Goal: Task Accomplishment & Management: Use online tool/utility

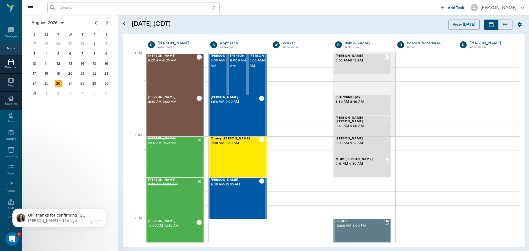
scroll to position [745, 0]
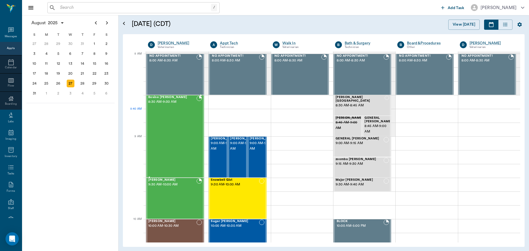
click at [197, 117] on div at bounding box center [200, 137] width 6 height 82
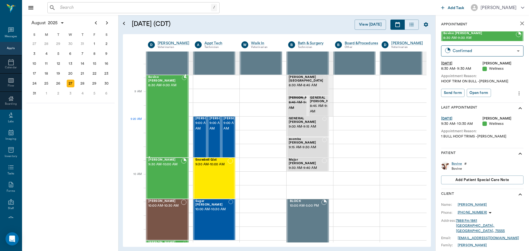
scroll to position [55, 0]
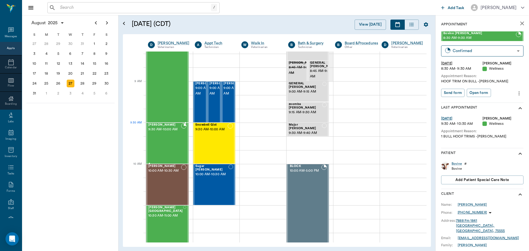
click at [176, 134] on div "Mika Sussman 9:30 AM - 10:00 AM" at bounding box center [164, 143] width 33 height 40
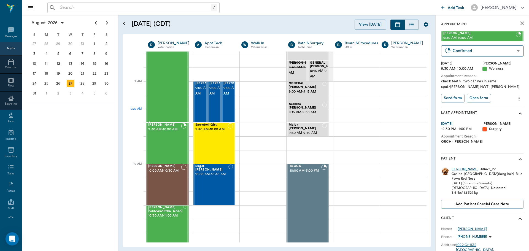
click at [170, 110] on div "Bovine Wilburn 8:30 AM - 9:30 AM" at bounding box center [165, 82] width 34 height 82
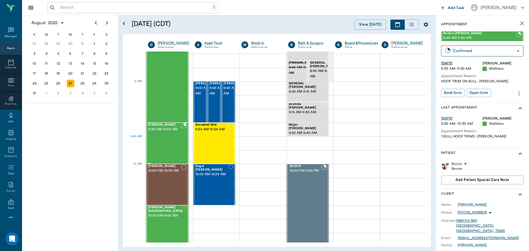
click at [169, 149] on div "Mika Sussman 9:30 AM - 10:00 AM" at bounding box center [164, 143] width 33 height 40
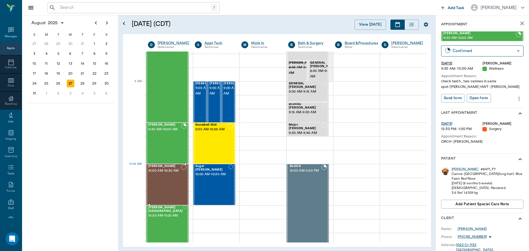
click at [162, 174] on span "10:00 AM - 10:30 AM" at bounding box center [164, 171] width 33 height 6
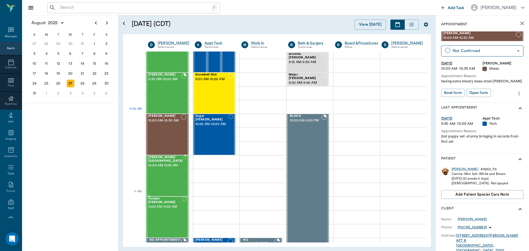
scroll to position [110, 0]
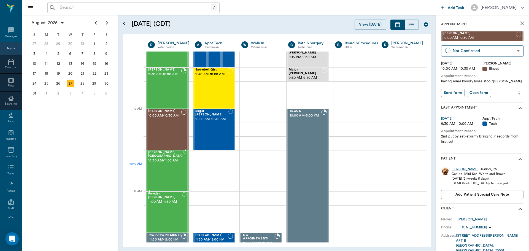
click at [164, 171] on div "LIZ Birmingham 10:30 AM - 11:00 AM" at bounding box center [165, 171] width 35 height 40
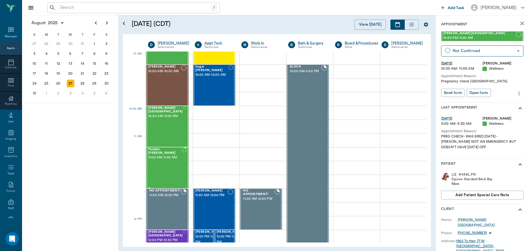
scroll to position [165, 0]
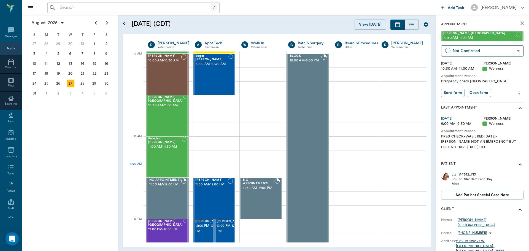
click at [167, 167] on div "Powder Burley 11:00 AM - 11:30 AM" at bounding box center [165, 157] width 34 height 40
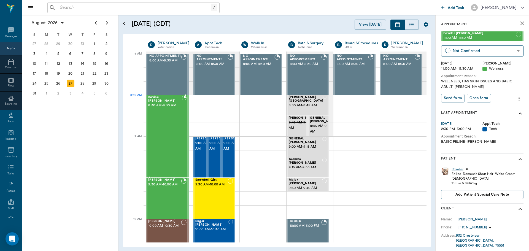
click at [164, 108] on div "Bovine Wilburn 8:30 AM - 9:30 AM" at bounding box center [165, 137] width 34 height 82
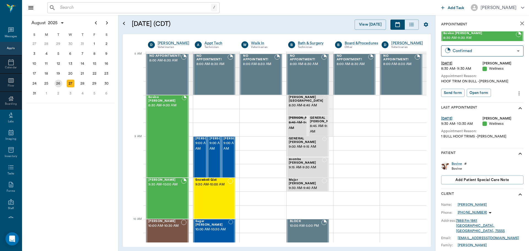
click at [60, 86] on div "26" at bounding box center [59, 84] width 8 height 8
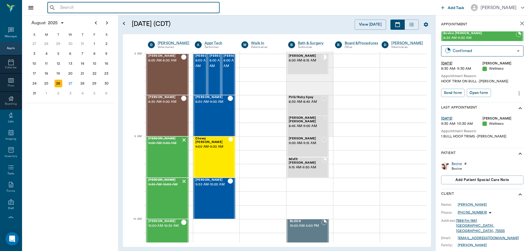
click at [85, 10] on input "text" at bounding box center [137, 8] width 159 height 8
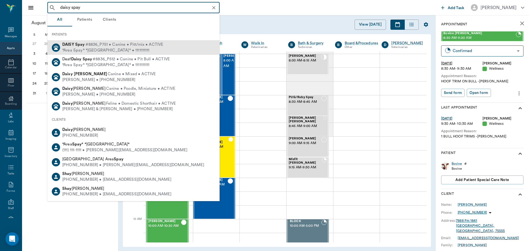
click at [147, 51] on div "*Area Spay* *Atlanta* • 1111111111" at bounding box center [112, 51] width 101 height 6
type input "daisy spay"
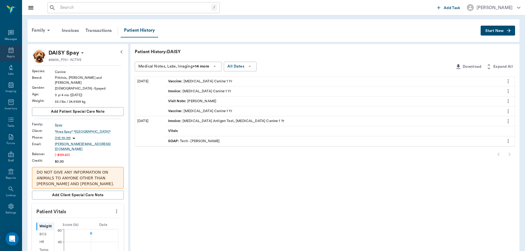
click at [8, 54] on div "Appts" at bounding box center [11, 53] width 22 height 17
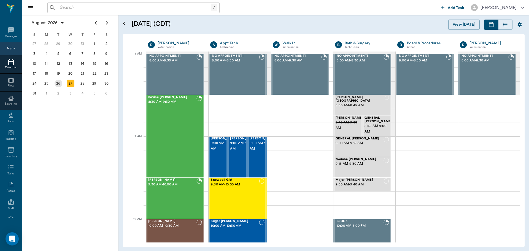
click at [58, 82] on div "26" at bounding box center [59, 84] width 8 height 8
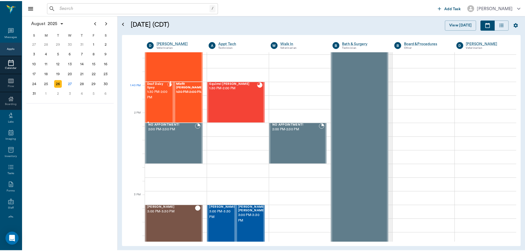
scroll to position [414, 0]
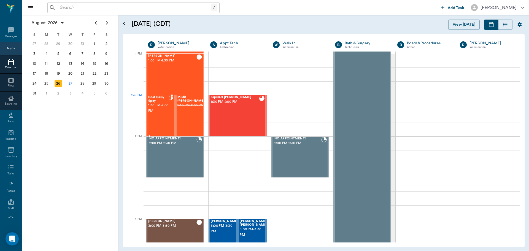
click at [158, 106] on span "1:30 PM - 2:00 PM" at bounding box center [158, 108] width 20 height 11
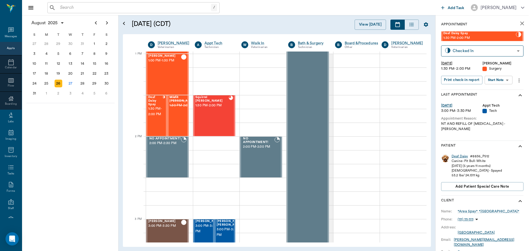
click at [456, 154] on div "Deaf Daisy" at bounding box center [460, 156] width 16 height 5
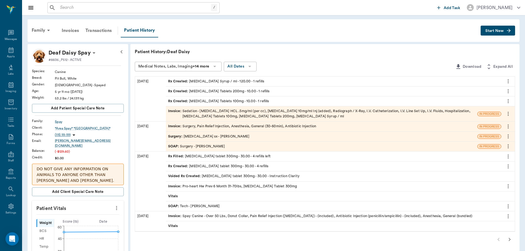
click at [184, 101] on span "Rx Created :" at bounding box center [178, 101] width 21 height 5
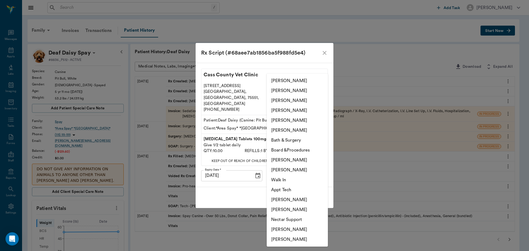
click at [290, 168] on body "/ ​ Add Task Dr. Bert Ellsworth Nectar Messages Appts Labs Imaging Inventory Ta…" at bounding box center [264, 229] width 529 height 459
click at [290, 91] on li "Julie Dickerson" at bounding box center [297, 91] width 61 height 10
type input "63ec2e7e52e12b0ba117b124"
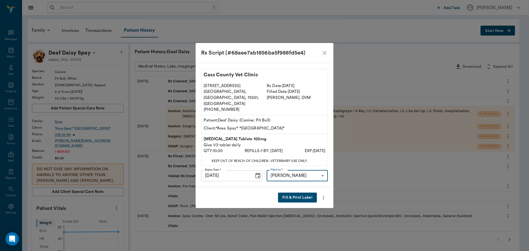
click at [301, 193] on button "Fill & Print Label" at bounding box center [297, 198] width 39 height 10
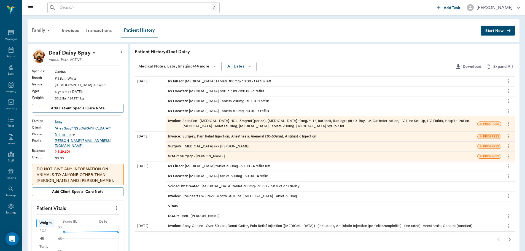
click at [213, 103] on div "Rx Created : Cefpodoxime Tablets 200mg - 10.00 - 1 refills" at bounding box center [219, 101] width 102 height 5
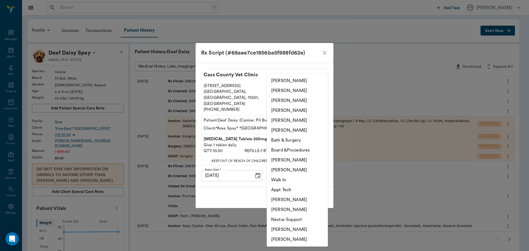
click at [297, 165] on body "/ ​ Add Task Dr. Bert Ellsworth Nectar Messages Appts Labs Imaging Inventory Ta…" at bounding box center [264, 229] width 529 height 459
click at [282, 89] on li "Julie Dickerson" at bounding box center [297, 91] width 61 height 10
type input "63ec2e7e52e12b0ba117b124"
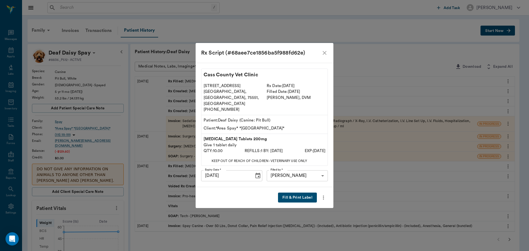
click at [301, 193] on button "Fill & Print Label" at bounding box center [297, 198] width 39 height 10
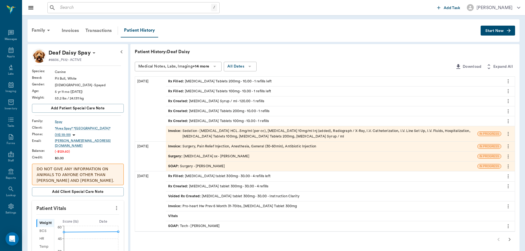
click at [185, 97] on div "Rx Created : Lactulose Syrup / ml - 120.00 - 1 refills" at bounding box center [334, 102] width 336 height 10
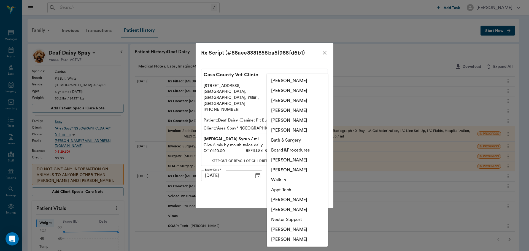
click at [305, 169] on body "/ ​ Add Task Dr. Bert Ellsworth Nectar Messages Appts Labs Imaging Inventory Ta…" at bounding box center [264, 229] width 529 height 459
click at [285, 87] on li "Julie Dickerson" at bounding box center [297, 91] width 61 height 10
type input "63ec2e7e52e12b0ba117b124"
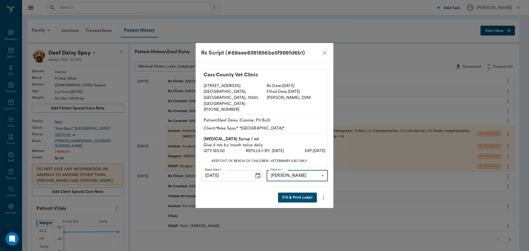
click at [309, 194] on button "Fill & Print Label" at bounding box center [297, 198] width 39 height 10
